Goal: Information Seeking & Learning: Learn about a topic

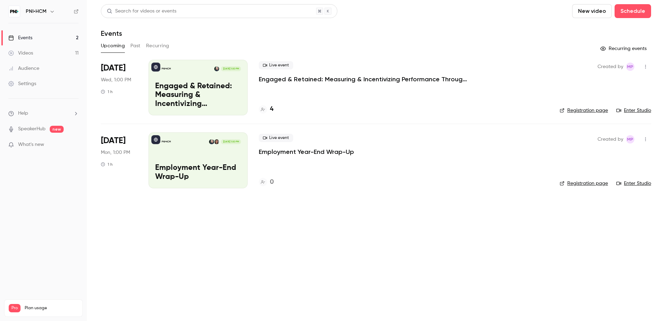
click at [136, 47] on button "Past" at bounding box center [135, 45] width 10 height 11
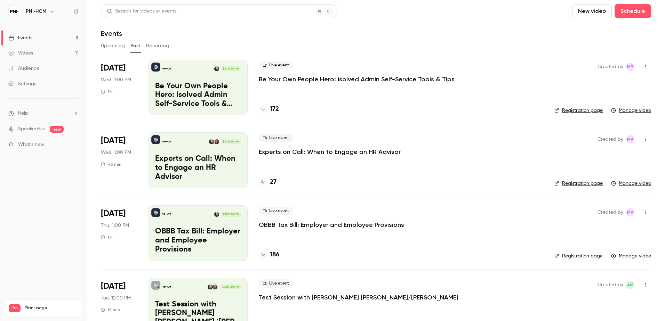
click at [281, 80] on p "Be Your Own People Hero: isolved Admin Self-Service Tools & Tips" at bounding box center [357, 79] width 196 height 8
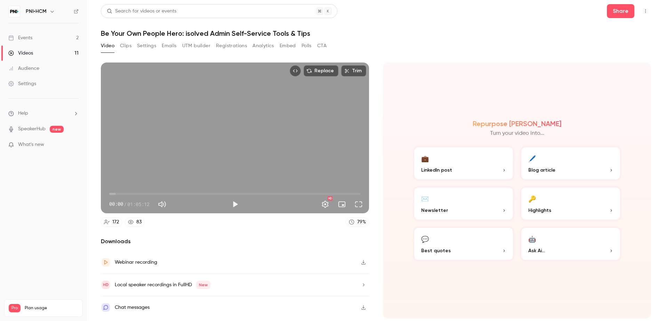
click at [268, 46] on button "Analytics" at bounding box center [263, 45] width 22 height 11
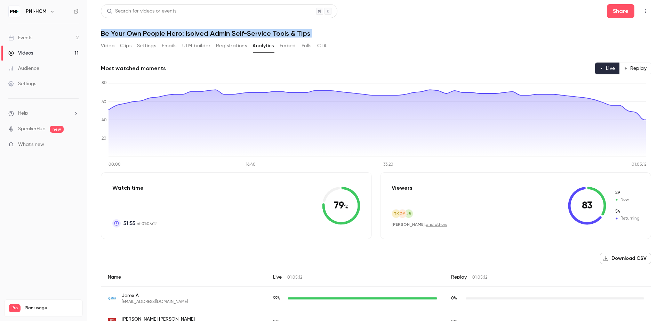
drag, startPoint x: 97, startPoint y: 33, endPoint x: 322, endPoint y: 39, distance: 224.6
click at [322, 39] on main "Search for videos or events Share Be Your Own People Hero: isolved Admin Self-S…" at bounding box center [376, 160] width 578 height 321
copy div "Be Your Own People Hero: isolved Admin Self-Service Tools & Tips Video Clips Se…"
click at [110, 46] on button "Video" at bounding box center [108, 45] width 14 height 11
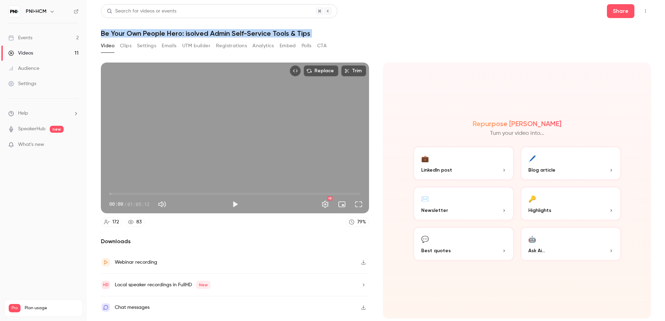
click at [263, 46] on button "Analytics" at bounding box center [263, 45] width 22 height 11
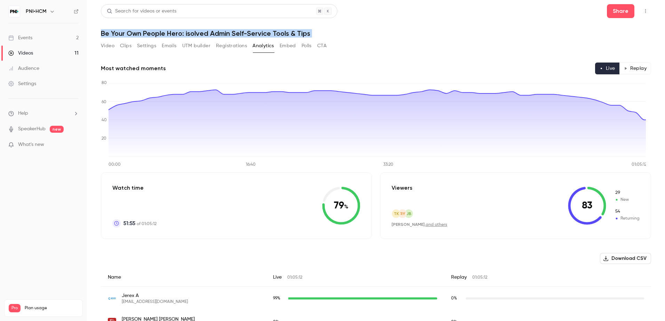
click at [147, 45] on button "Settings" at bounding box center [146, 45] width 19 height 11
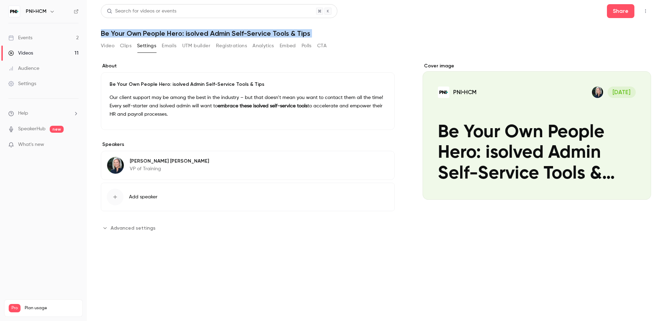
click at [108, 46] on button "Video" at bounding box center [108, 45] width 14 height 11
